Goal: Task Accomplishment & Management: Manage account settings

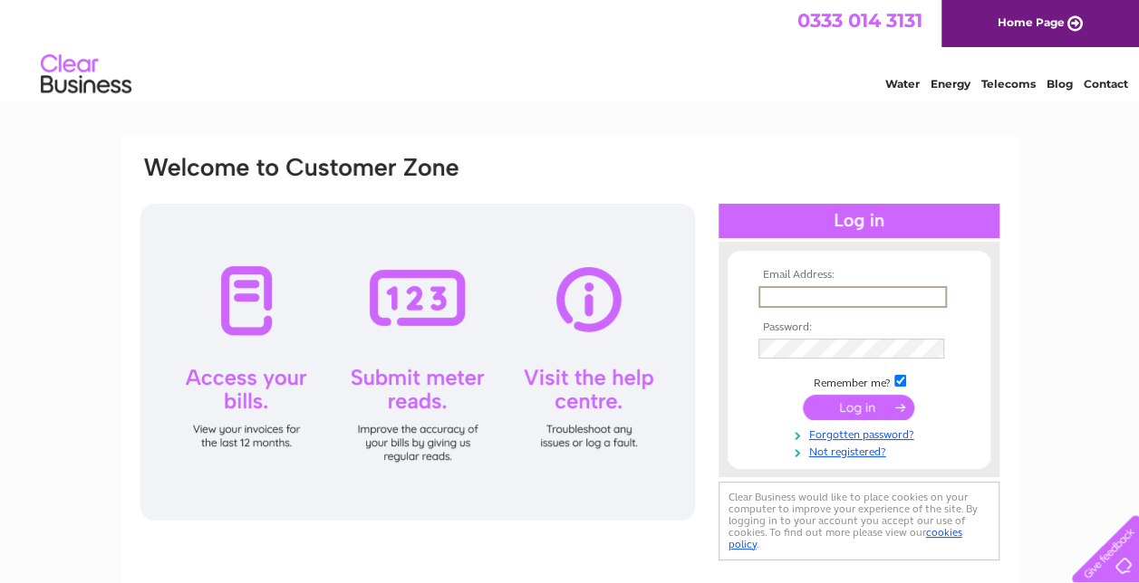
click at [853, 296] on input "text" at bounding box center [852, 297] width 188 height 22
type input "[EMAIL_ADDRESS][DOMAIN_NAME]"
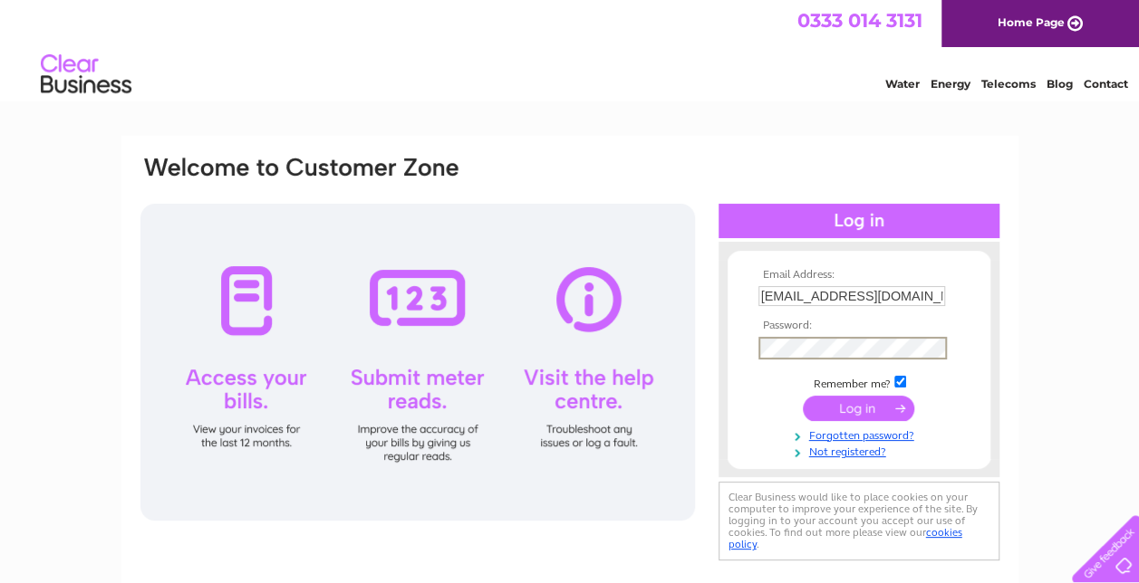
click at [696, 342] on div "Email Address: soozeeb123@gmail.com Password:" at bounding box center [570, 359] width 862 height 411
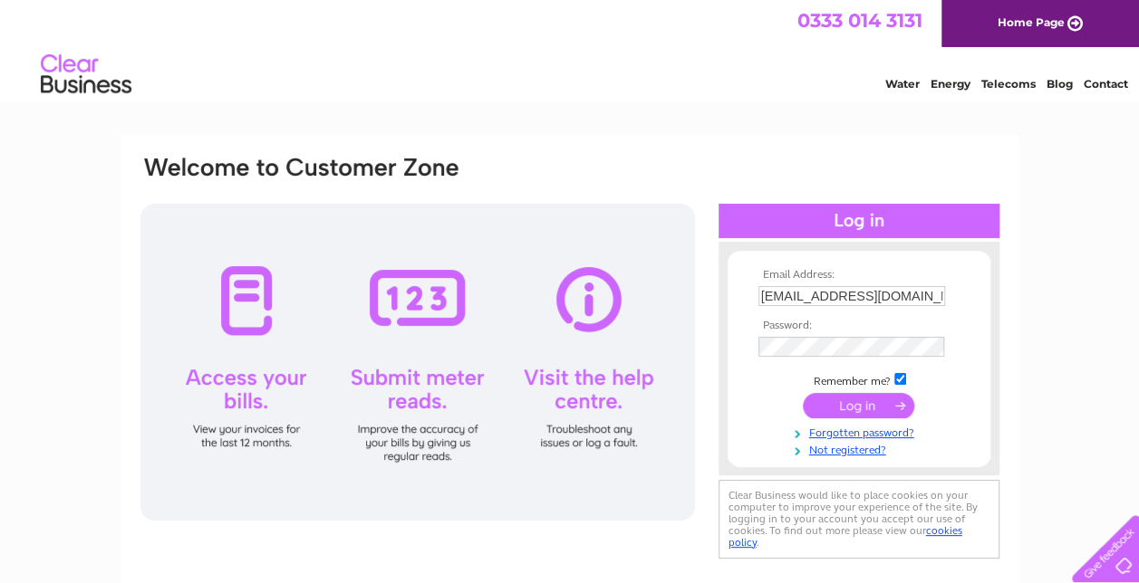
click at [847, 409] on input "submit" at bounding box center [858, 405] width 111 height 25
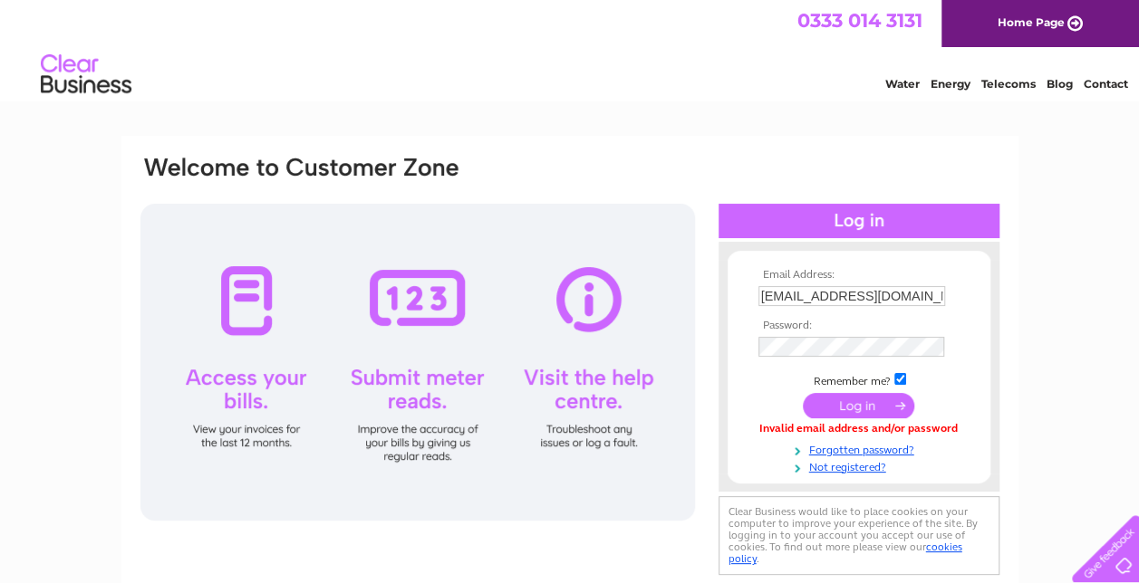
click at [850, 414] on input "submit" at bounding box center [858, 405] width 111 height 25
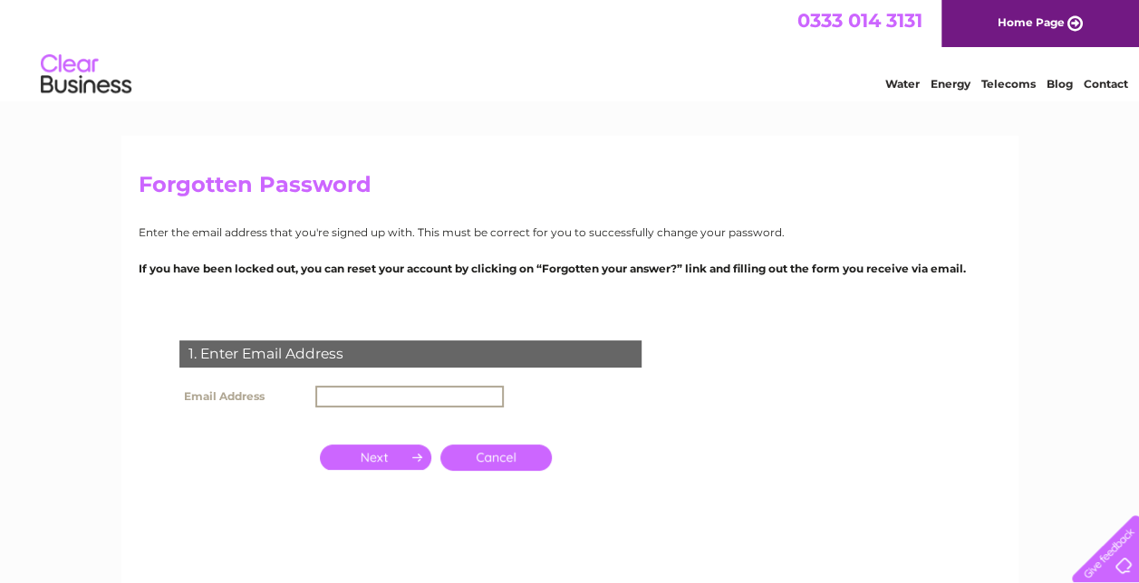
click at [471, 395] on input "text" at bounding box center [409, 397] width 188 height 22
type input "soozeeb123@gmail.com"
click at [418, 461] on input "button" at bounding box center [375, 455] width 111 height 25
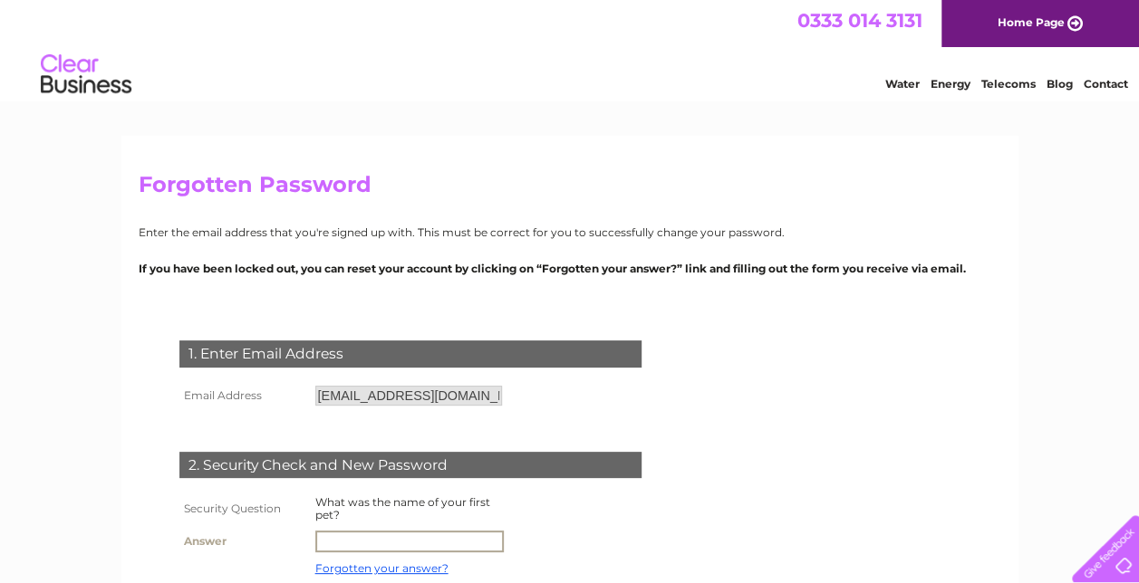
click at [402, 544] on input "text" at bounding box center [409, 542] width 188 height 22
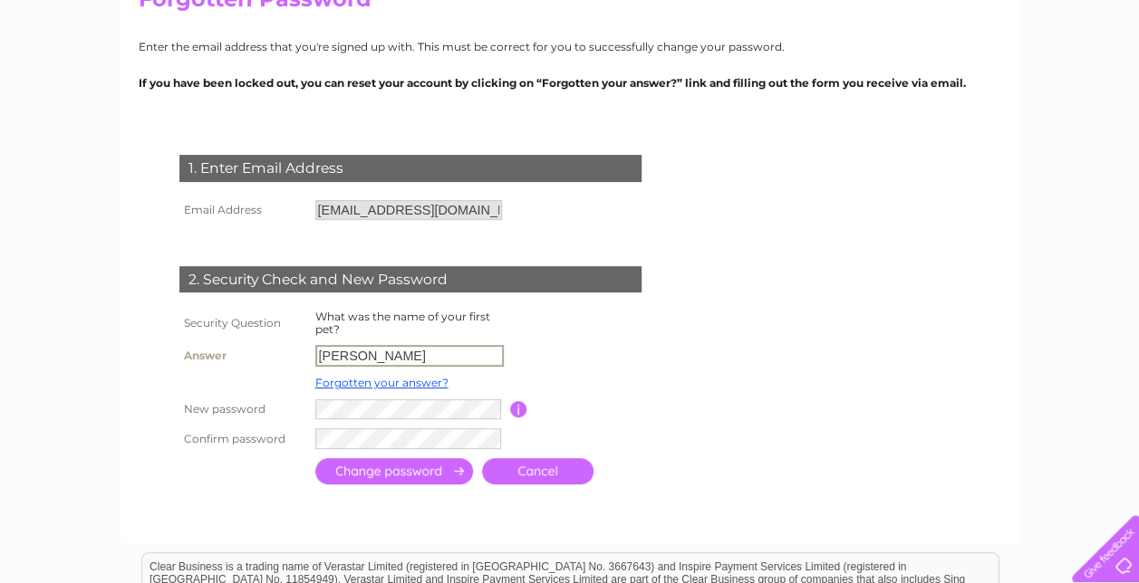
scroll to position [188, 0]
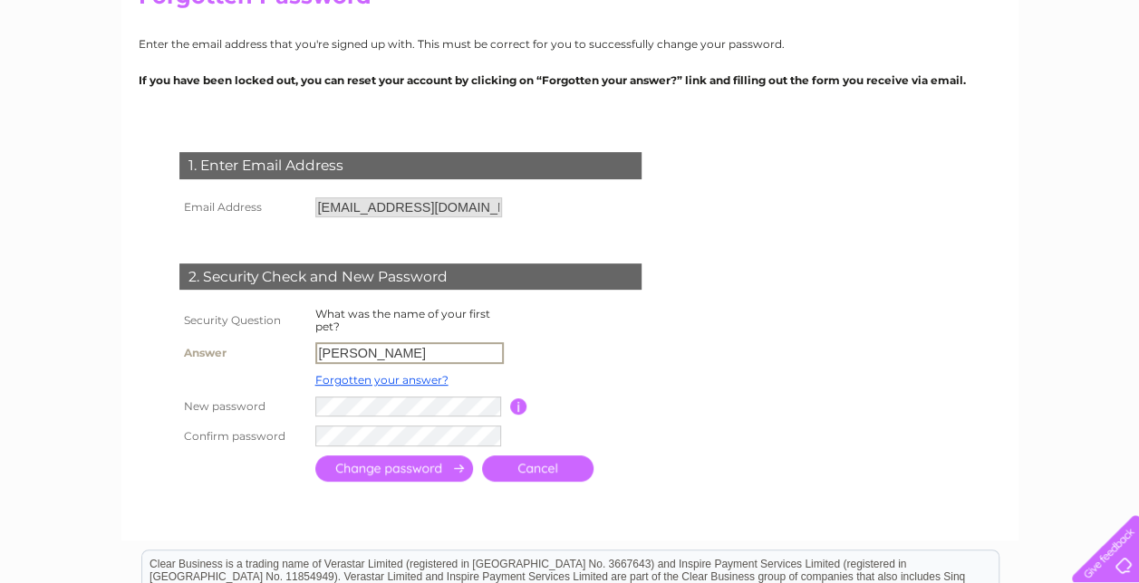
type input "Tommy"
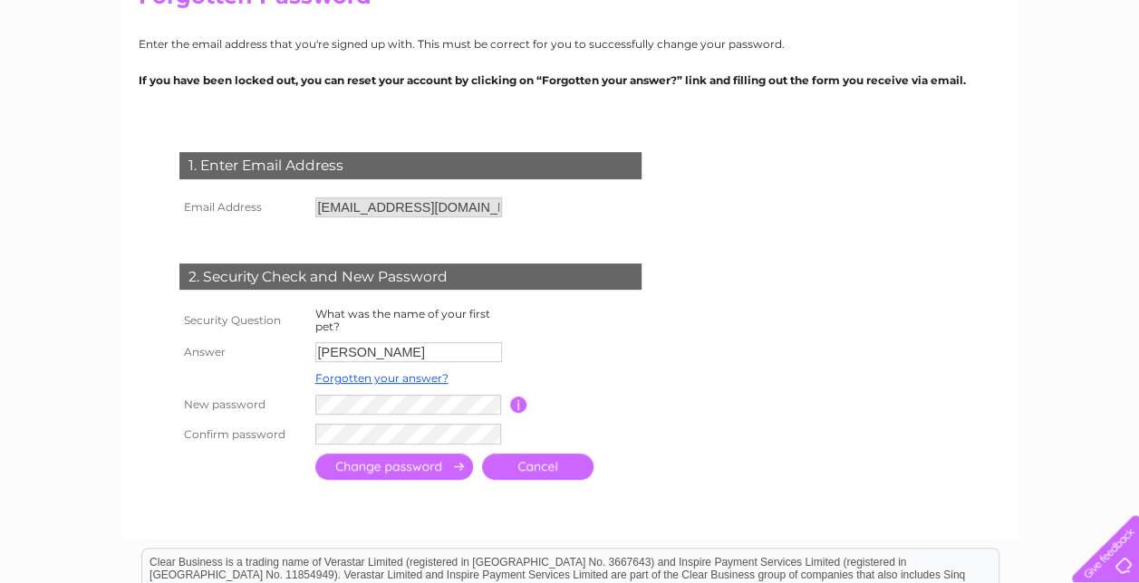
click at [416, 476] on input "submit" at bounding box center [394, 467] width 158 height 26
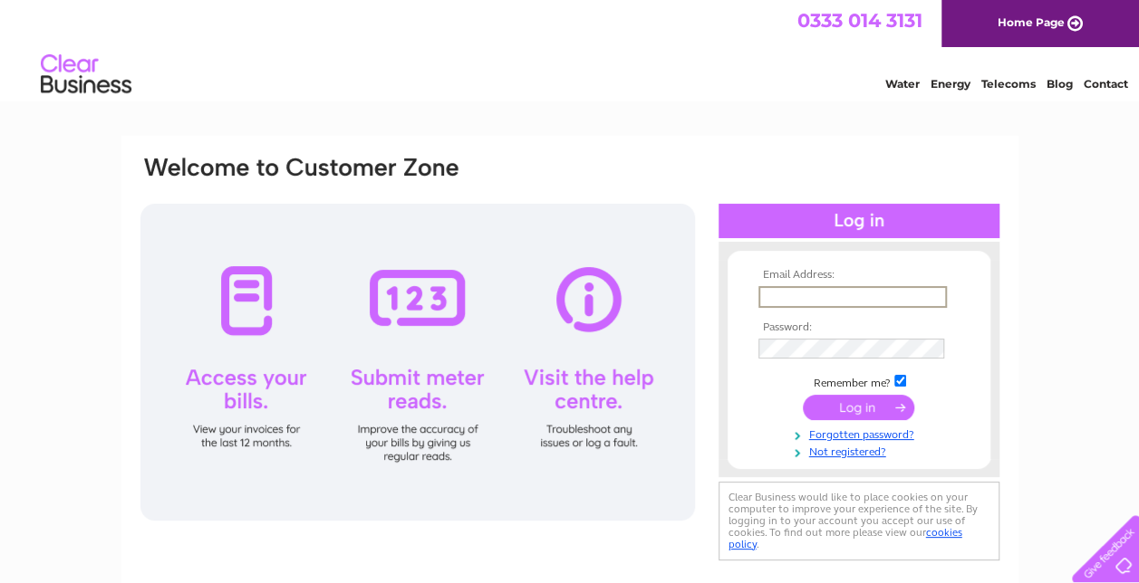
click at [779, 289] on input "text" at bounding box center [852, 297] width 188 height 22
type input "[EMAIL_ADDRESS][DOMAIN_NAME]"
click at [871, 409] on input "submit" at bounding box center [858, 405] width 111 height 25
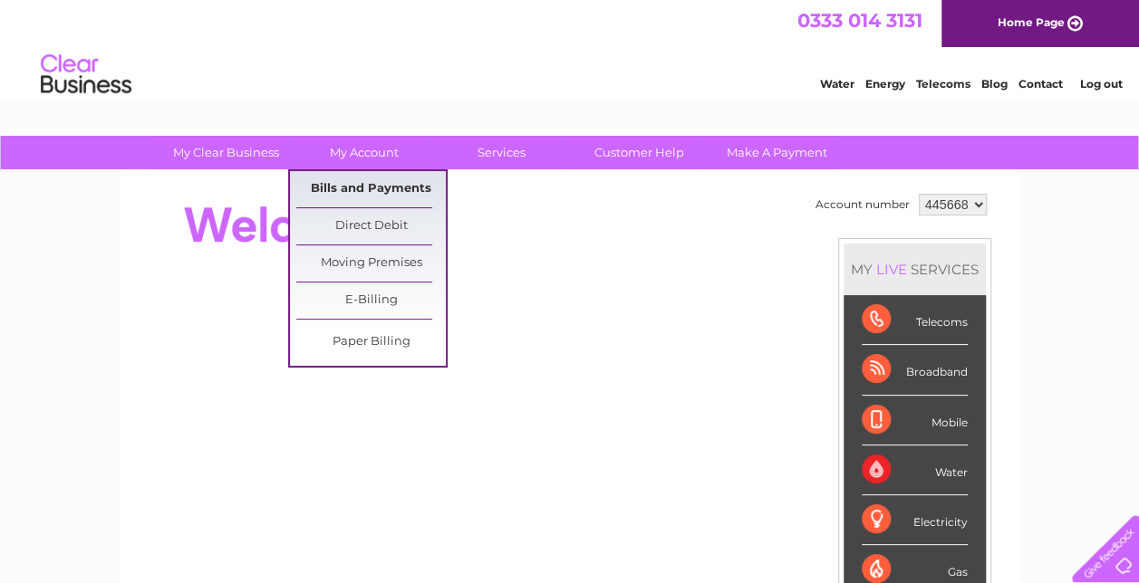
click at [380, 187] on link "Bills and Payments" at bounding box center [370, 189] width 149 height 36
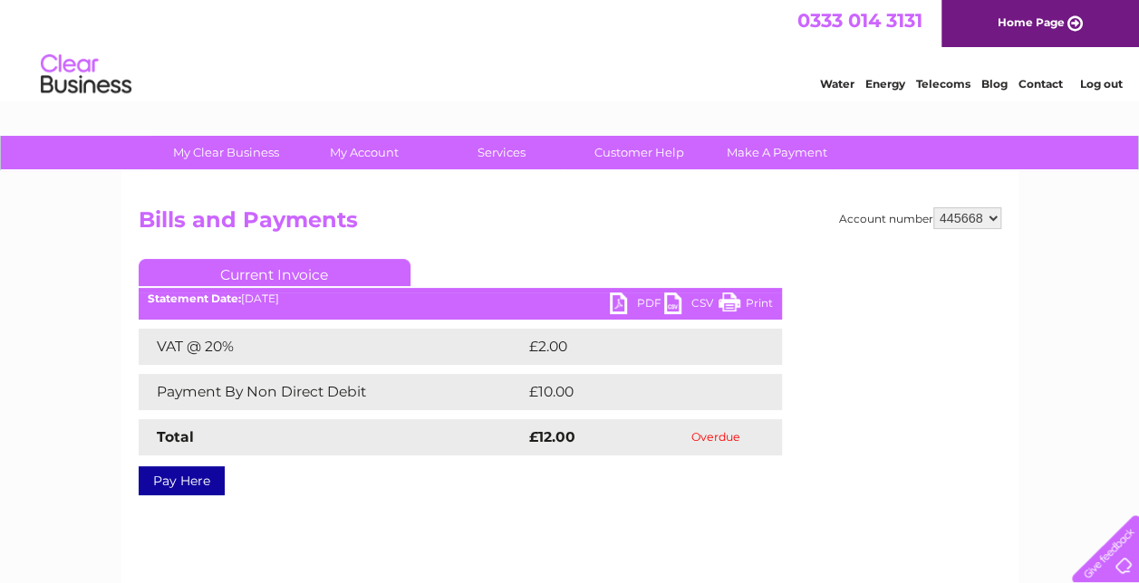
drag, startPoint x: 522, startPoint y: 502, endPoint x: 694, endPoint y: 614, distance: 205.5
click at [694, 582] on html "My Clear Business Login Details My Details My Preferences Link Account My Accou…" at bounding box center [569, 501] width 1139 height 1002
